Goal: Navigation & Orientation: Find specific page/section

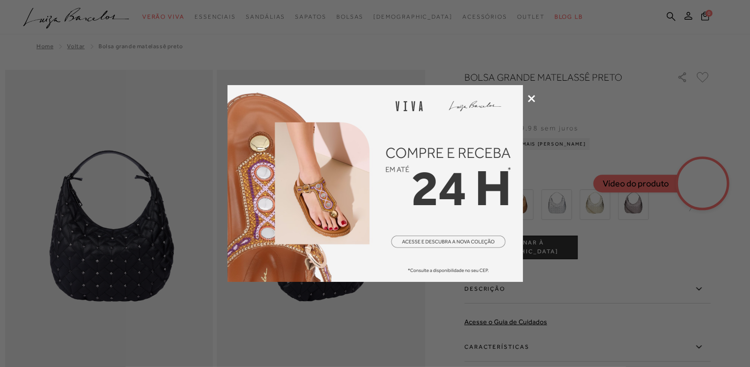
click at [530, 100] on icon at bounding box center [531, 98] width 7 height 7
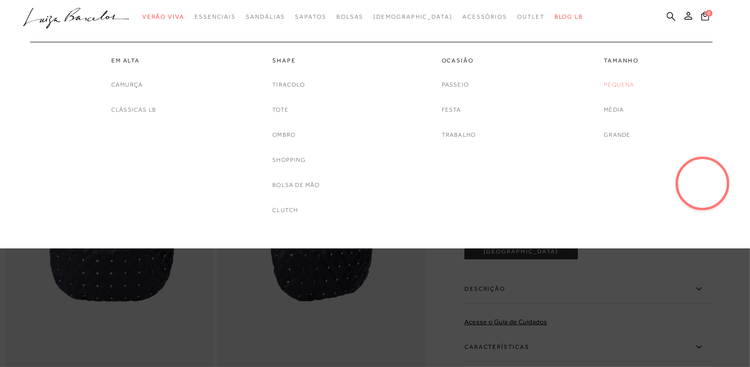
click at [621, 86] on link "Pequena" at bounding box center [619, 85] width 31 height 10
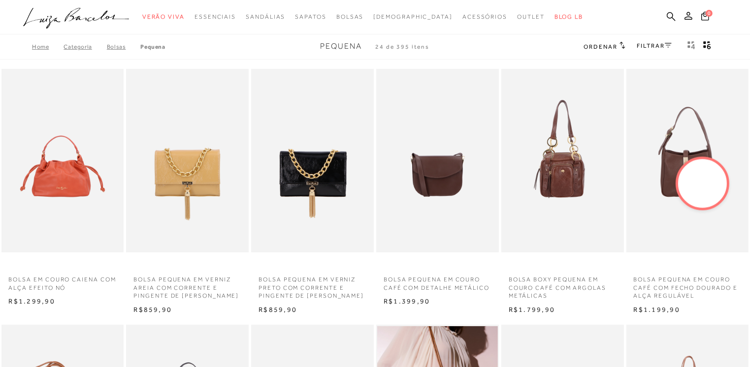
click at [652, 47] on link "FILTRAR" at bounding box center [654, 45] width 34 height 7
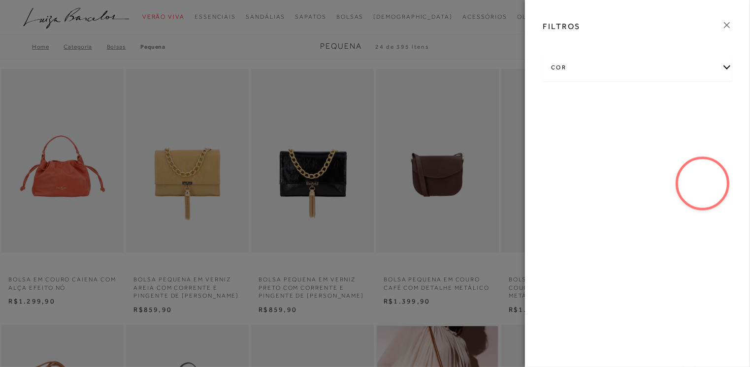
click at [724, 24] on icon at bounding box center [726, 25] width 11 height 11
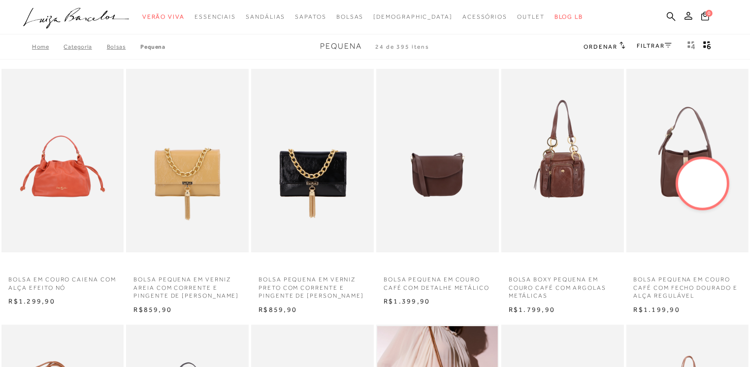
click at [598, 49] on span "Ordenar" at bounding box center [599, 46] width 33 height 7
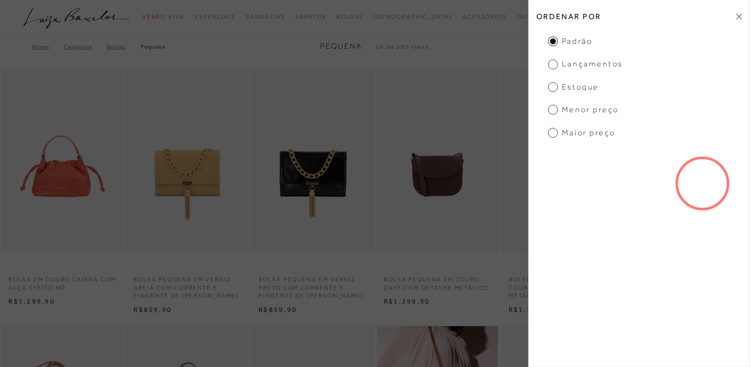
click at [551, 111] on span "Menor preço" at bounding box center [583, 109] width 71 height 11
